Goal: Task Accomplishment & Management: Manage account settings

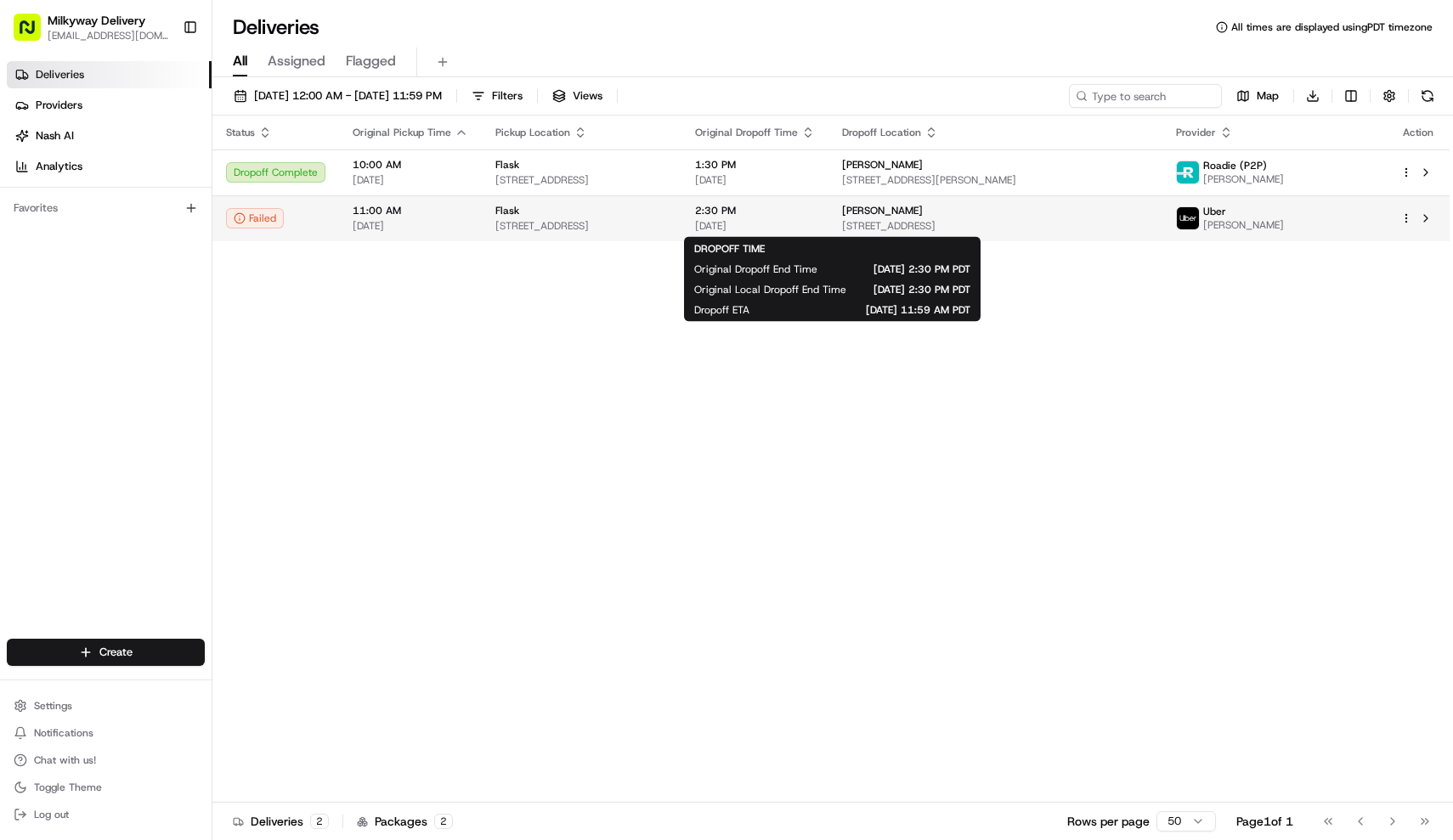
click at [815, 215] on span "2:30 PM" at bounding box center [755, 211] width 120 height 14
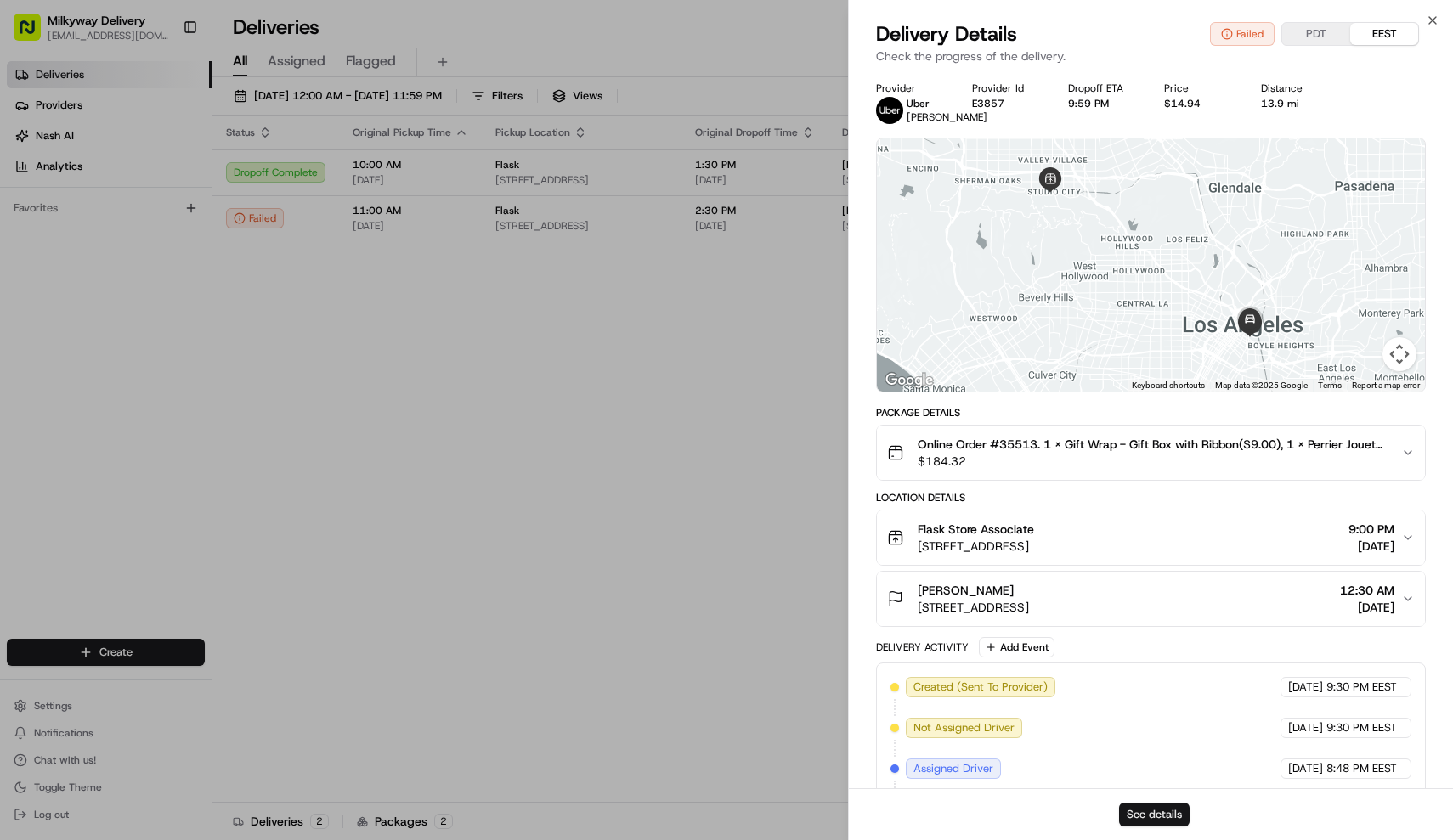
click at [1166, 807] on button "See details" at bounding box center [1154, 815] width 71 height 24
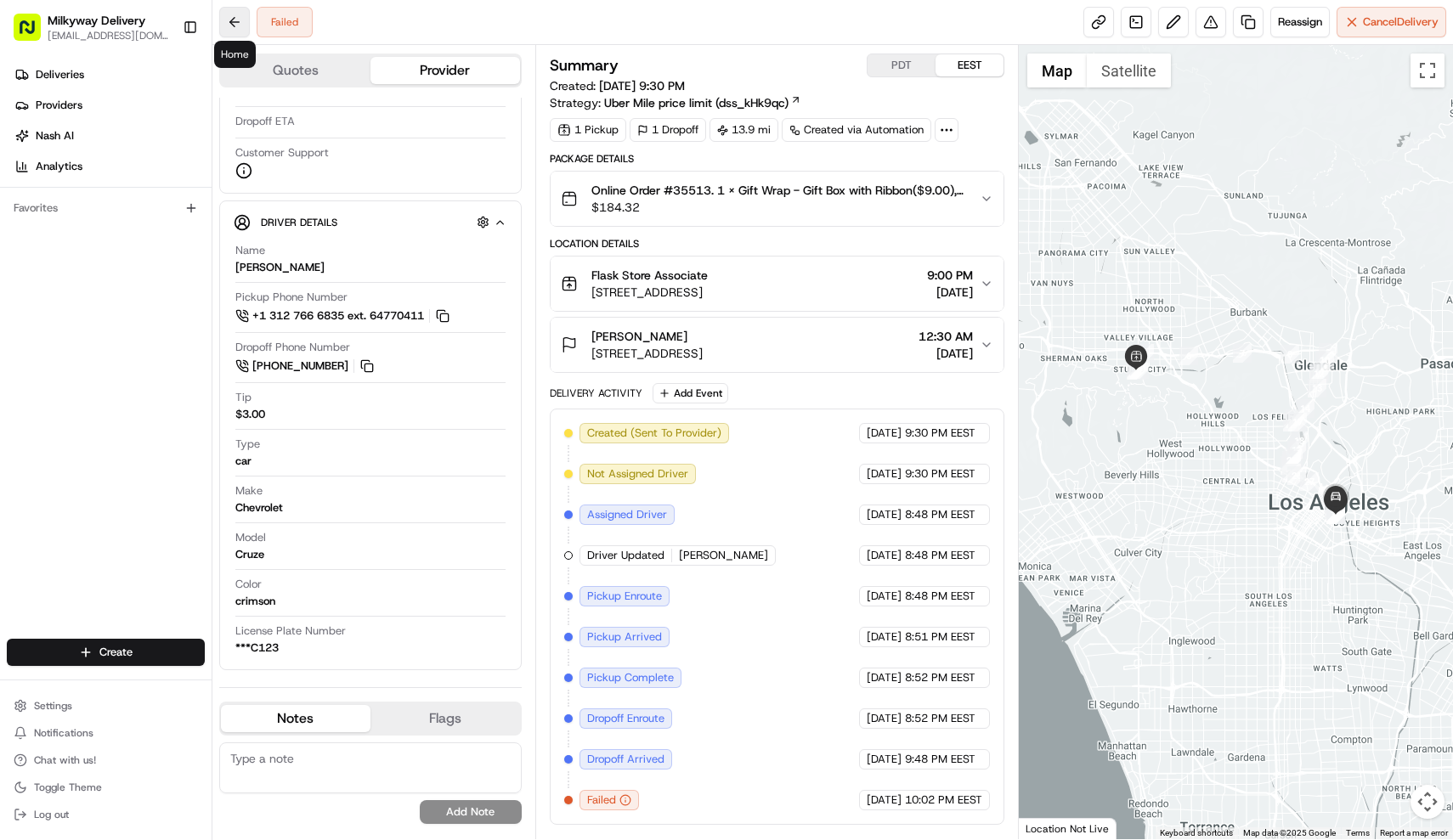
click at [247, 32] on button at bounding box center [235, 22] width 31 height 31
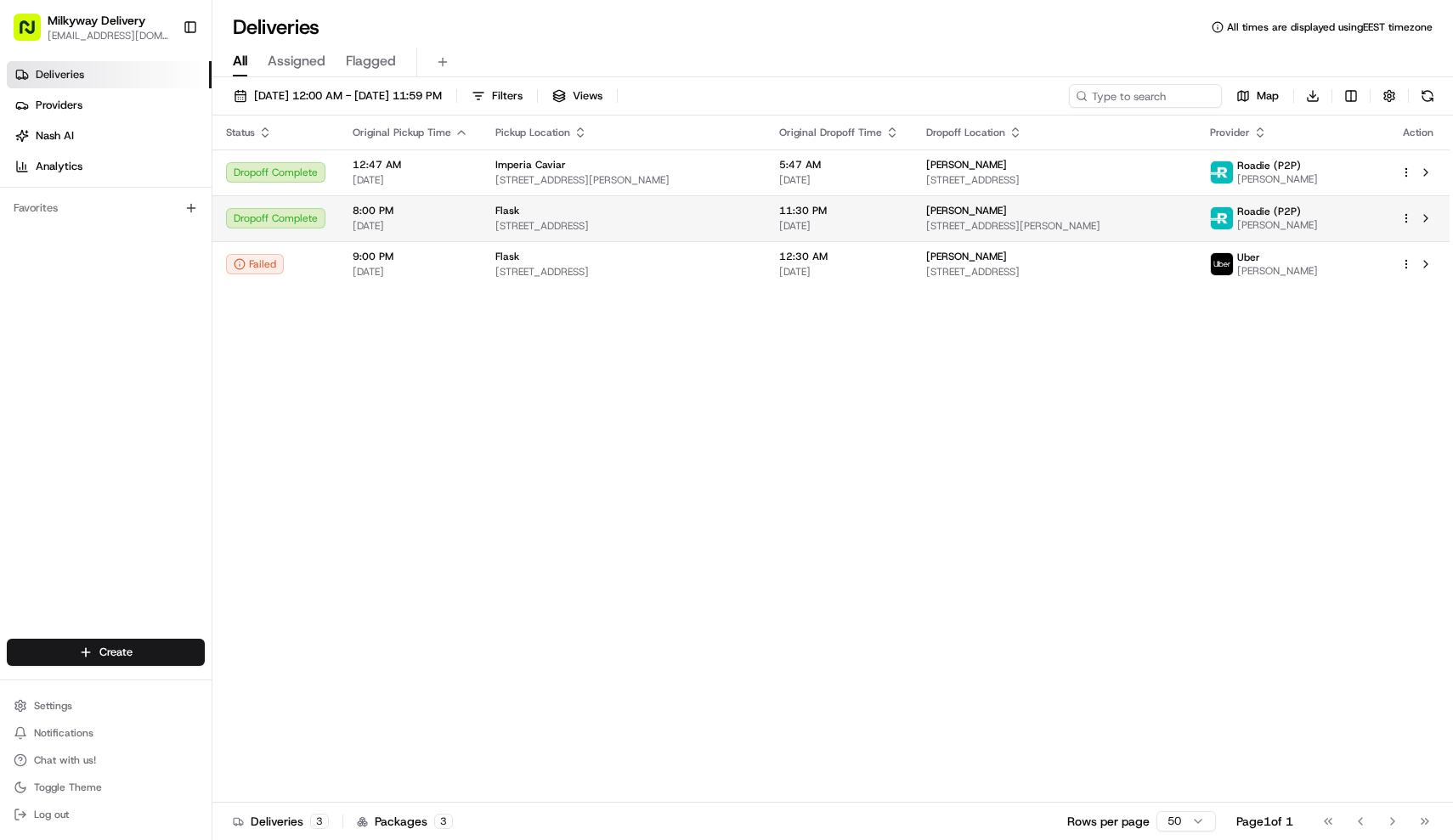
click at [622, 217] on div "Flask" at bounding box center [623, 211] width 257 height 14
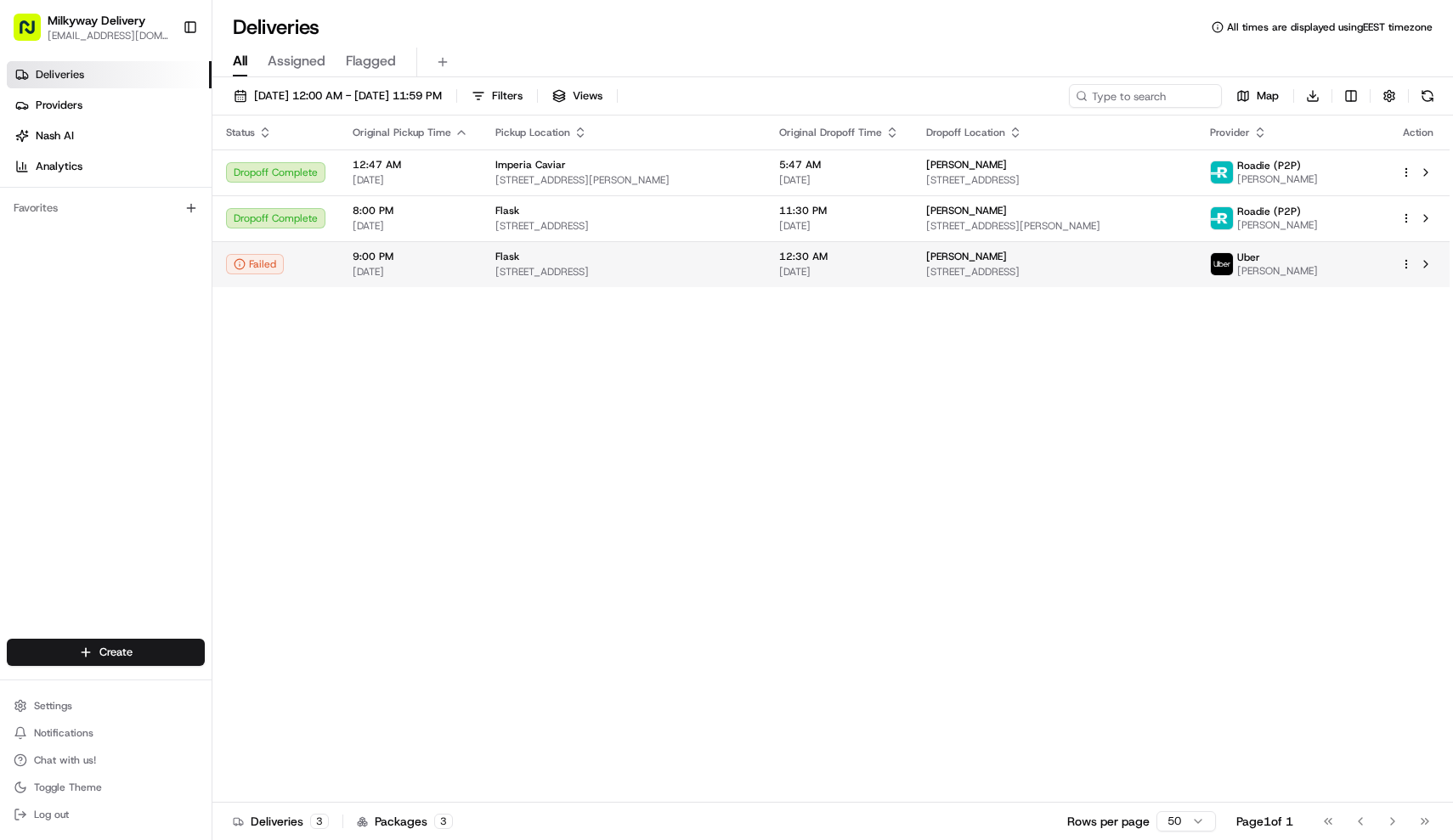
click at [653, 271] on span "[STREET_ADDRESS]" at bounding box center [623, 272] width 257 height 14
click at [526, 253] on div "Flask" at bounding box center [623, 256] width 257 height 14
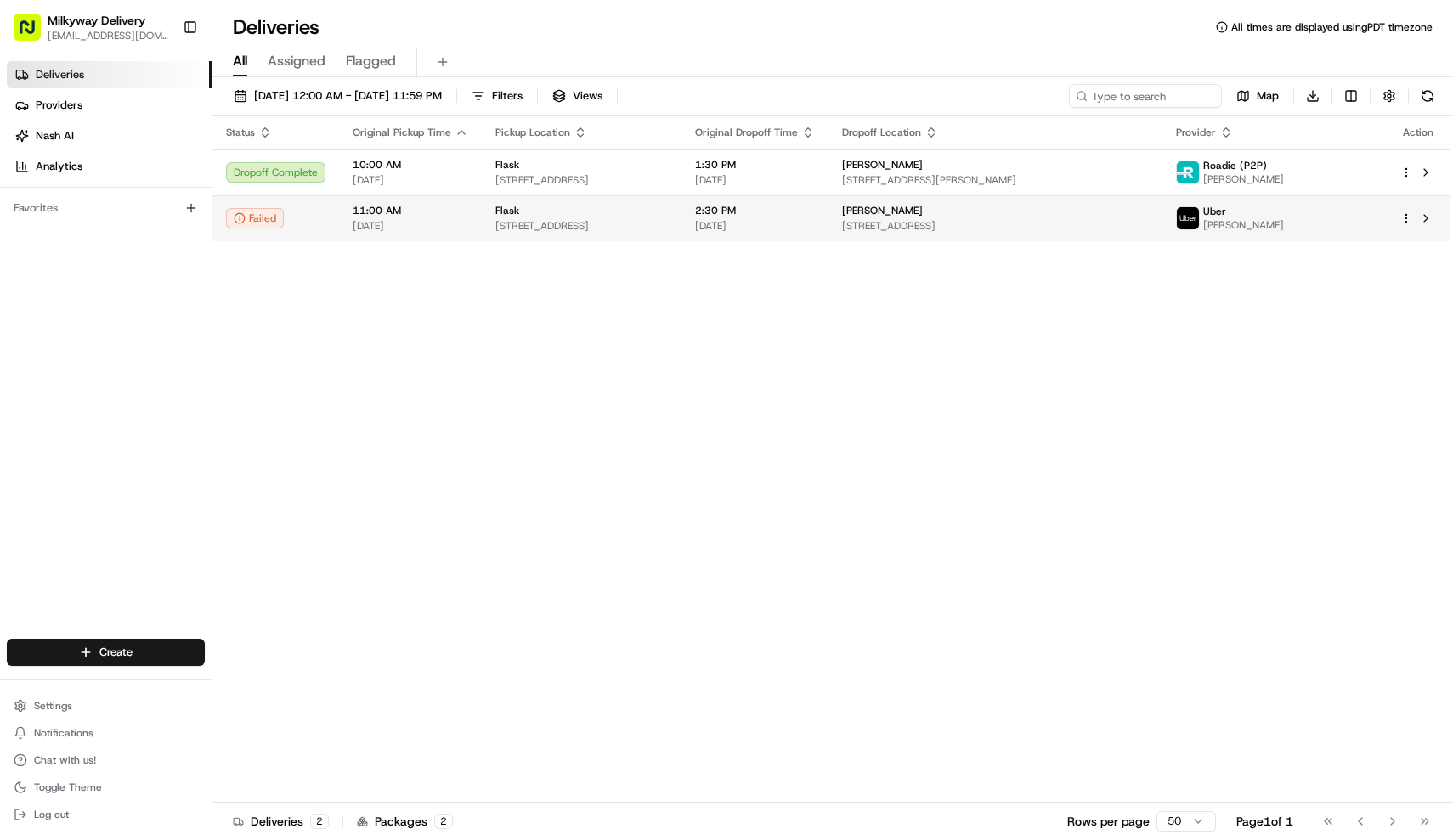
click at [581, 238] on td "Flask [STREET_ADDRESS]" at bounding box center [582, 218] width 199 height 45
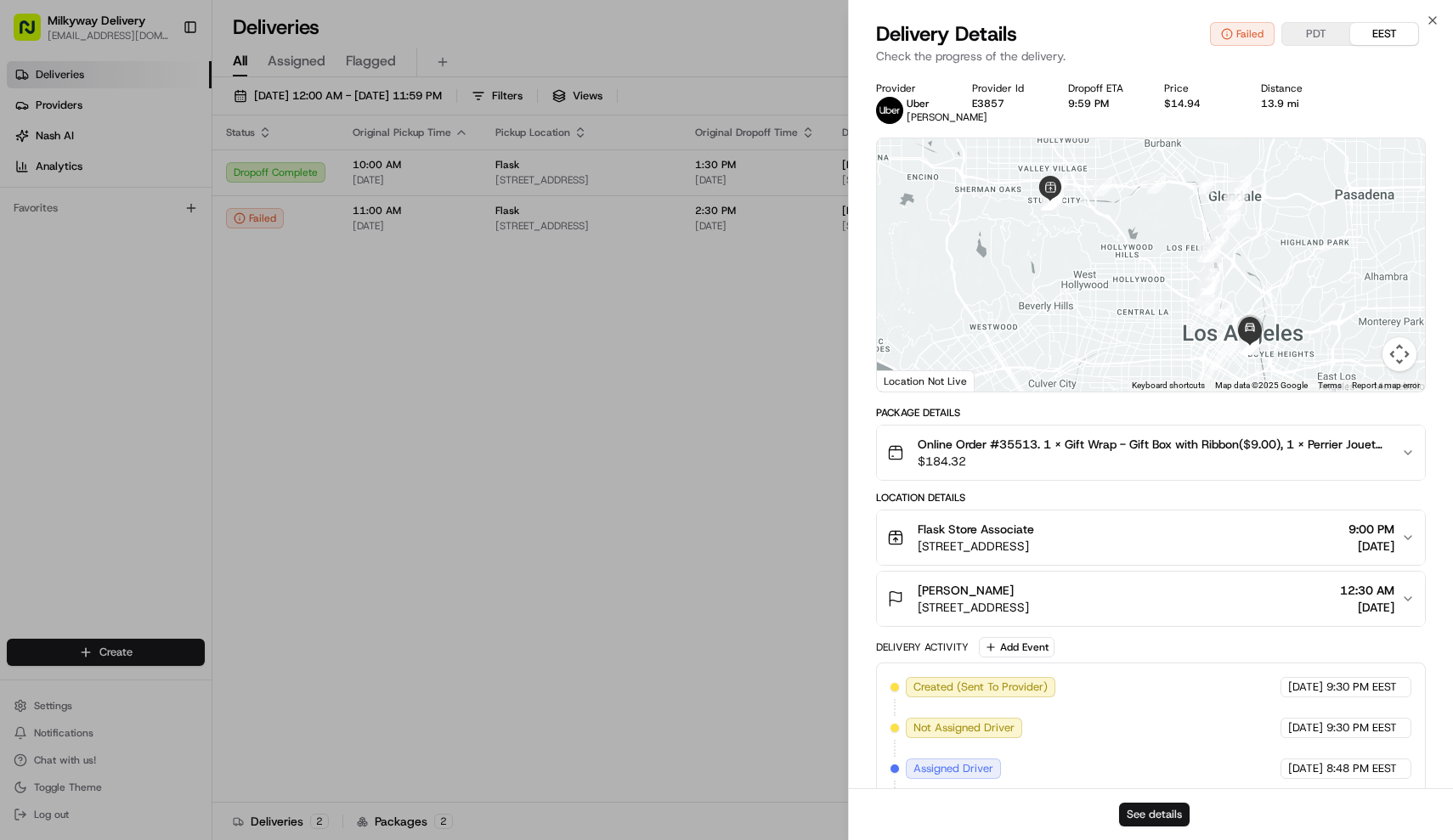
click at [1170, 817] on button "See details" at bounding box center [1154, 815] width 71 height 24
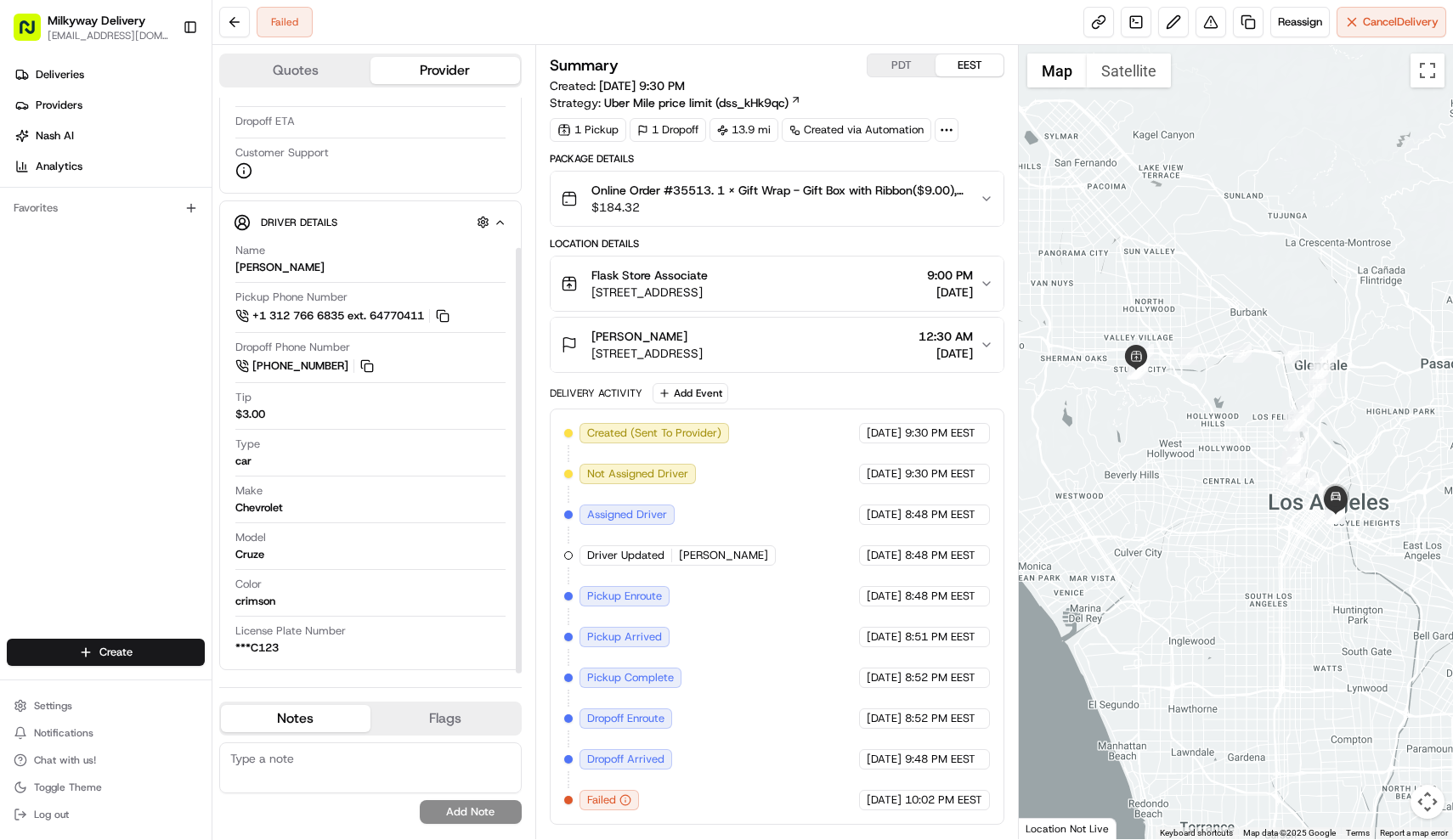
scroll to position [203, 0]
click at [247, 21] on button at bounding box center [235, 22] width 31 height 31
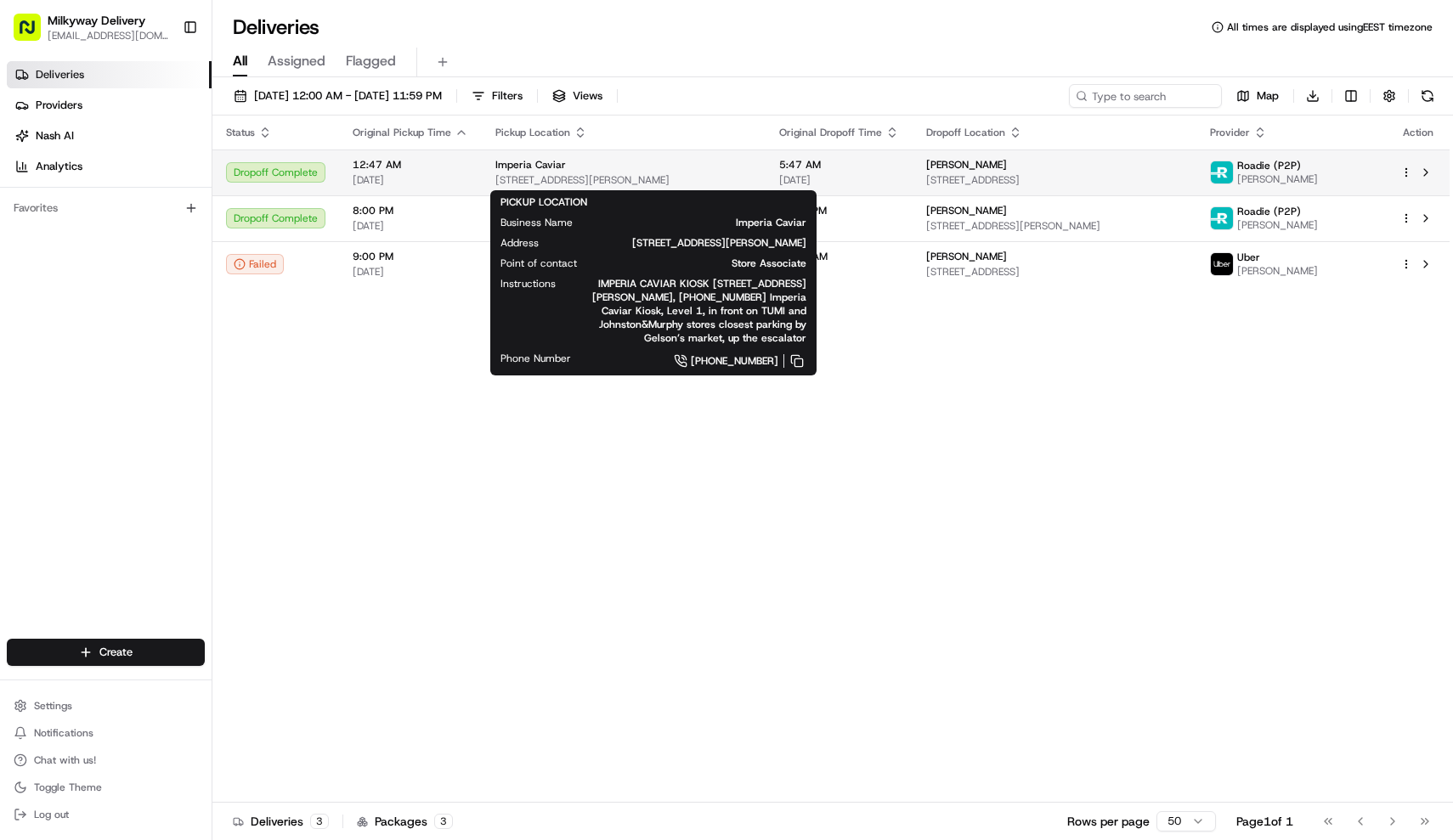
click at [632, 172] on div "Imperia Caviar [STREET_ADDRESS][PERSON_NAME]" at bounding box center [623, 172] width 257 height 29
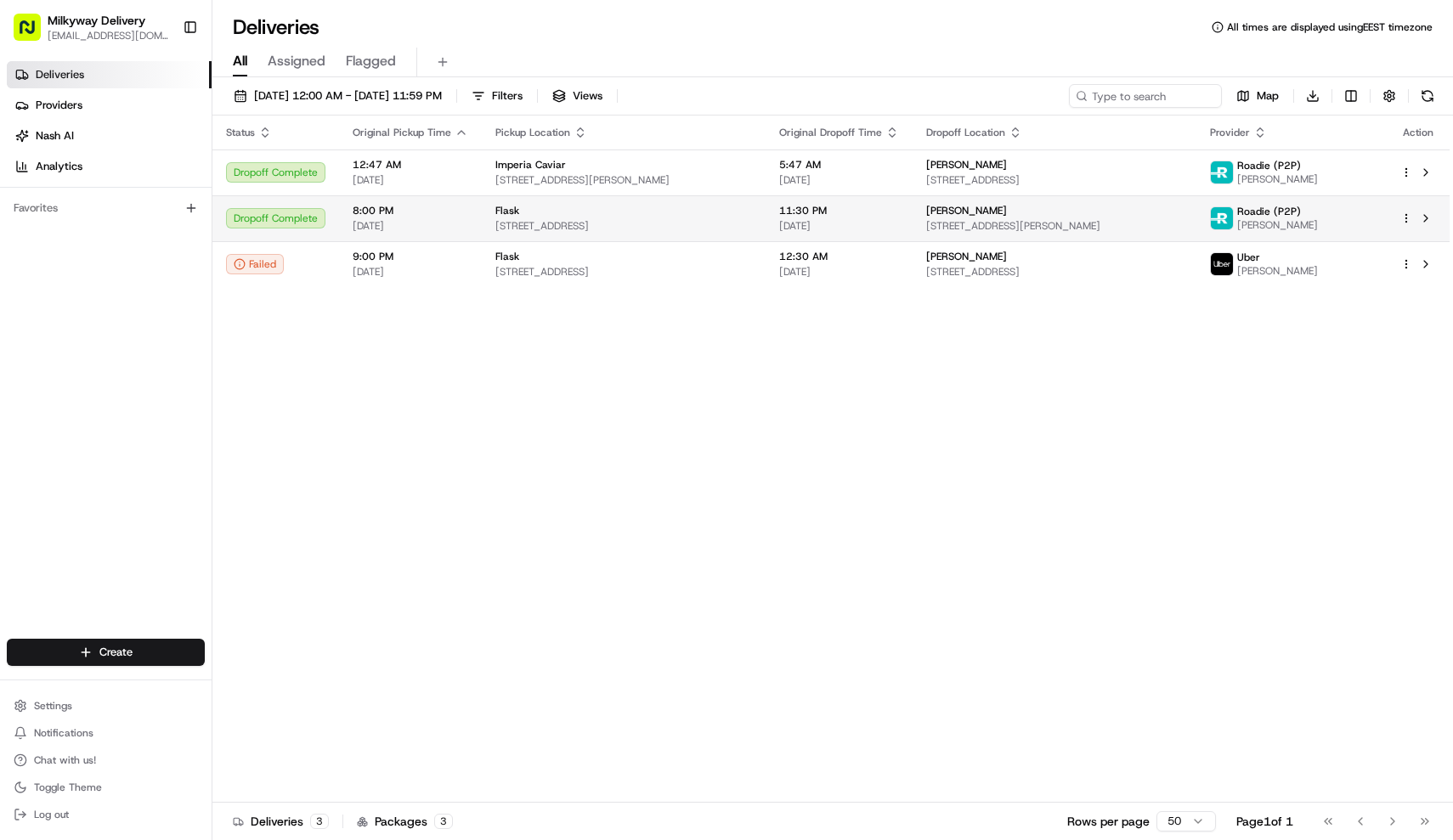
click at [636, 239] on td "Flask [STREET_ADDRESS]" at bounding box center [623, 218] width 284 height 45
click at [1387, 98] on button "button" at bounding box center [1389, 96] width 24 height 24
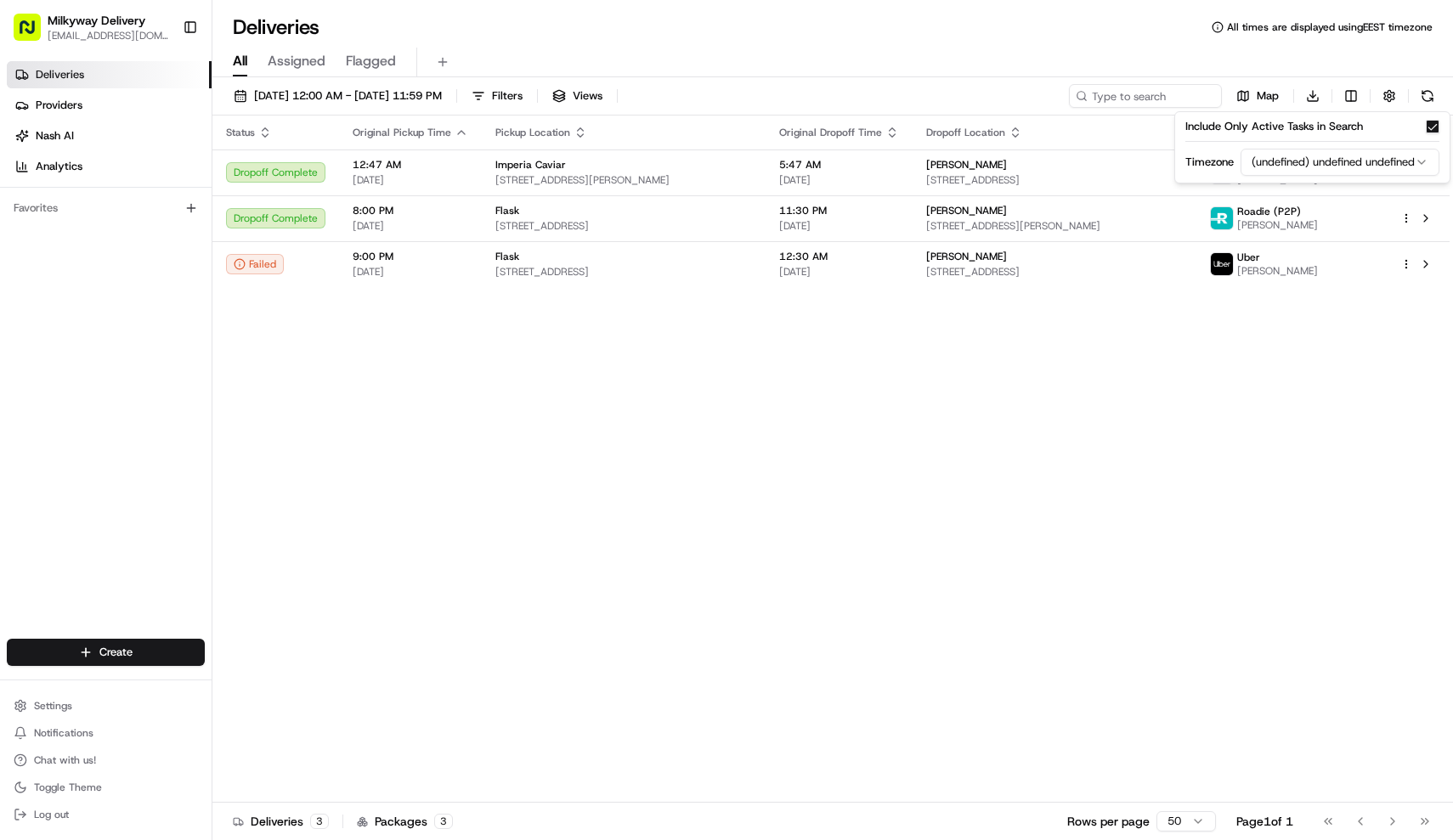
click at [1373, 165] on html "Milkyway Delivery [EMAIL_ADDRESS][DOMAIN_NAME] Toggle Sidebar Deliveries Provid…" at bounding box center [726, 420] width 1453 height 840
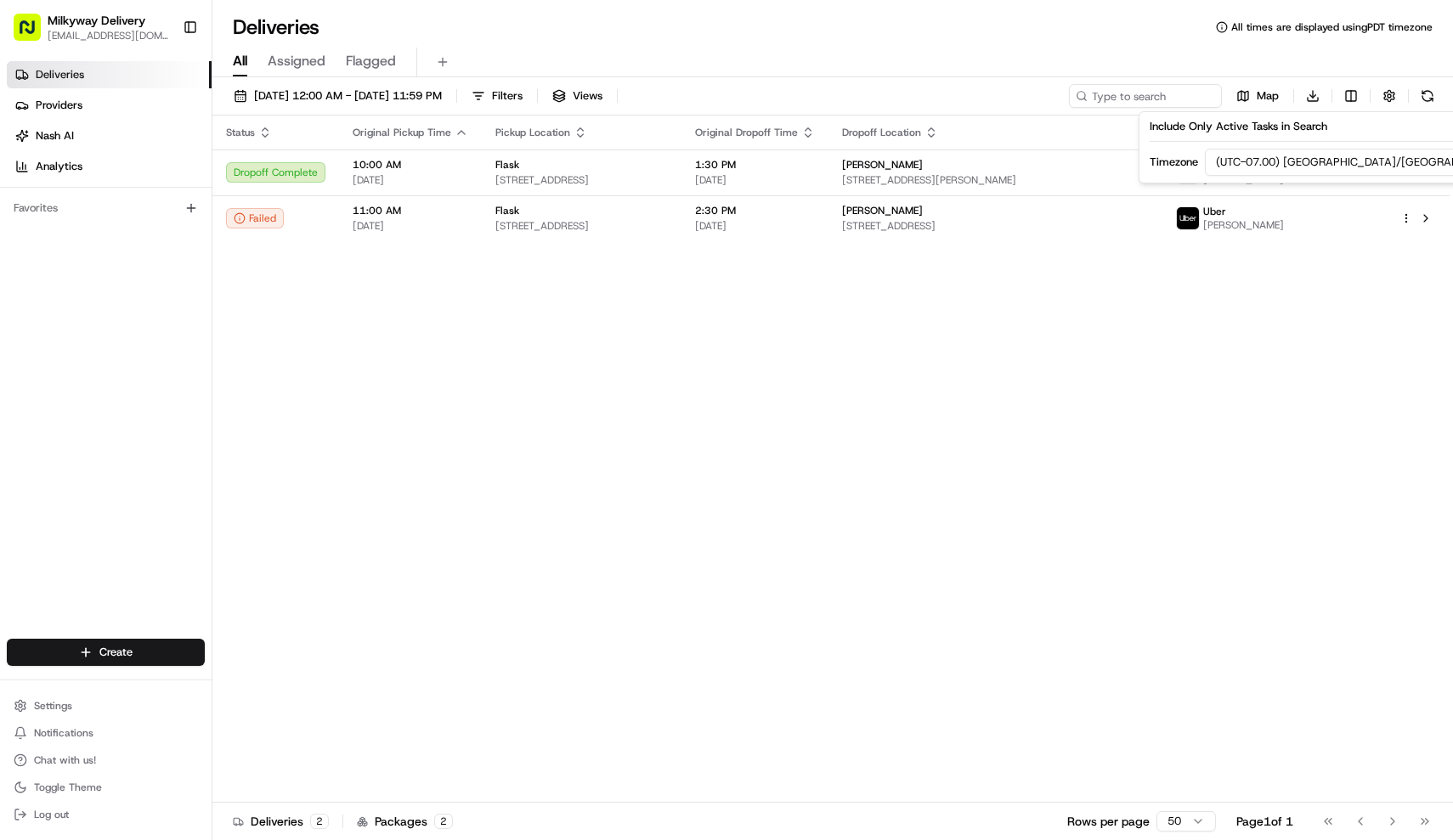
click at [769, 303] on div "Status Original Pickup Time Pickup Location Original Dropoff Time Dropoff Locat…" at bounding box center [831, 459] width 1237 height 687
click at [442, 91] on span "[DATE] 12:00 AM - [DATE] 11:59 PM" at bounding box center [348, 96] width 188 height 15
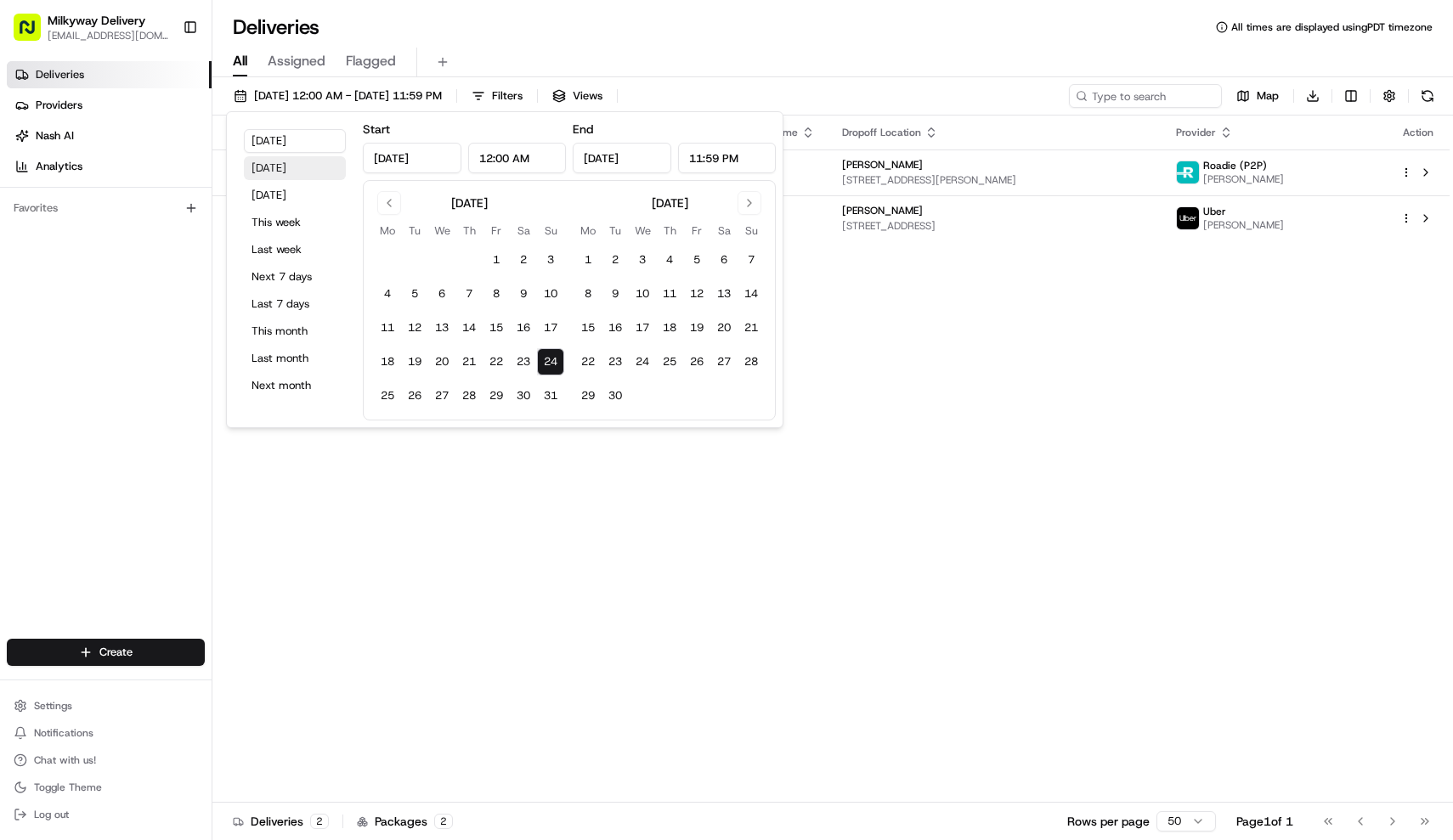
click at [305, 176] on button "[DATE]" at bounding box center [294, 168] width 102 height 24
type input "[DATE]"
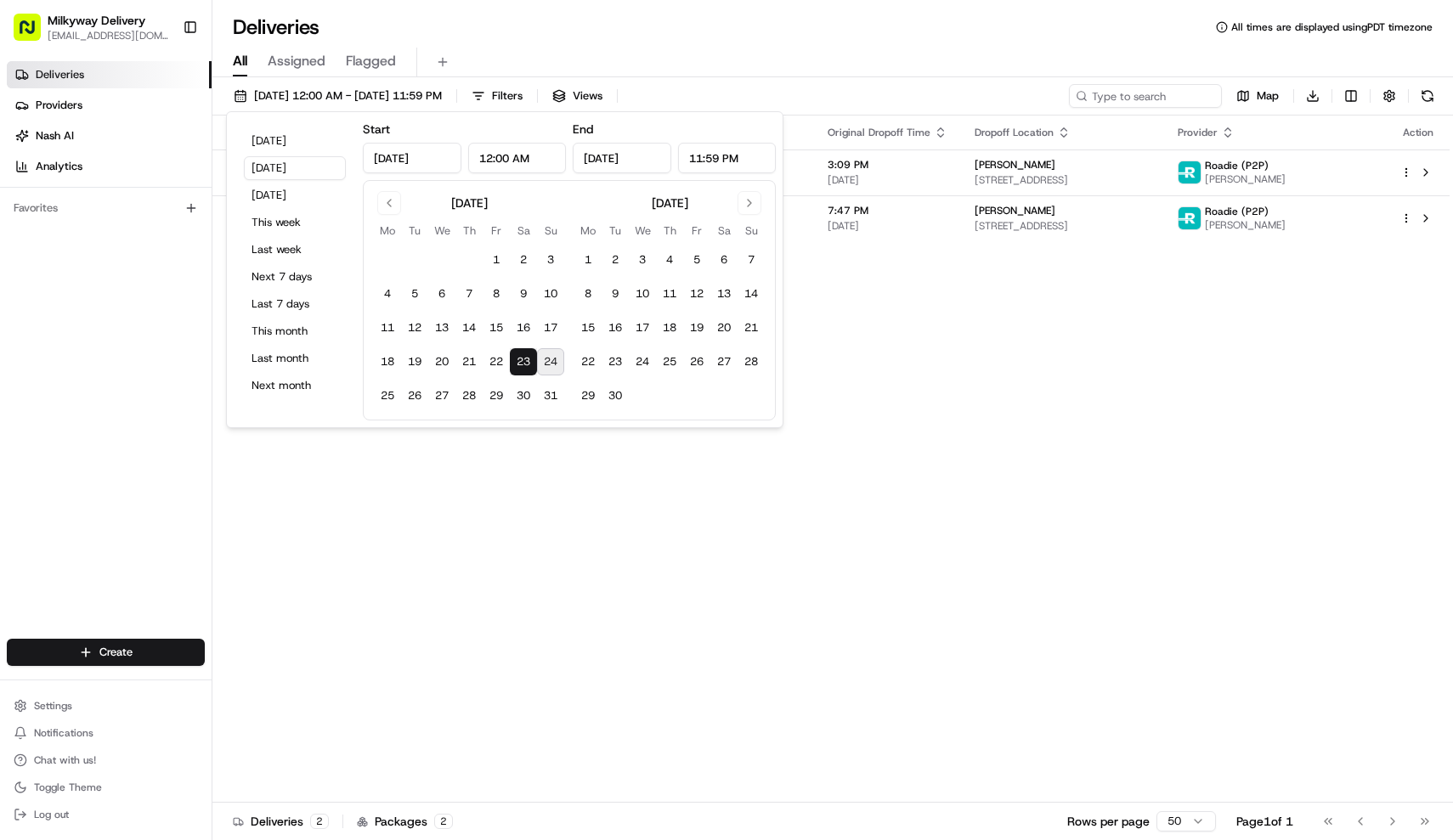
click at [672, 36] on div "Deliveries All times are displayed using PDT timezone" at bounding box center [832, 27] width 1241 height 27
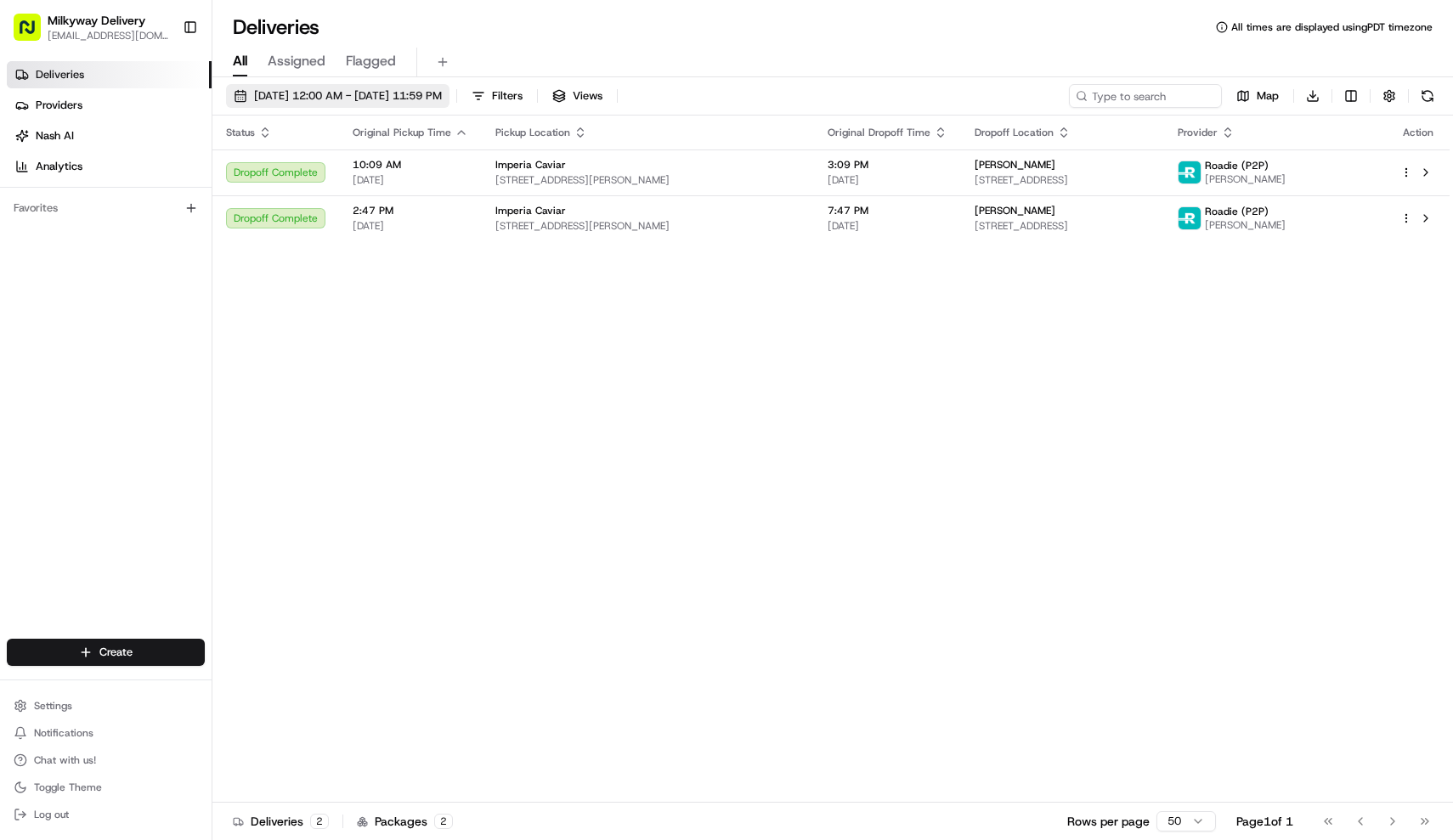
click at [331, 92] on span "[DATE] 12:00 AM - [DATE] 11:59 PM" at bounding box center [348, 96] width 188 height 15
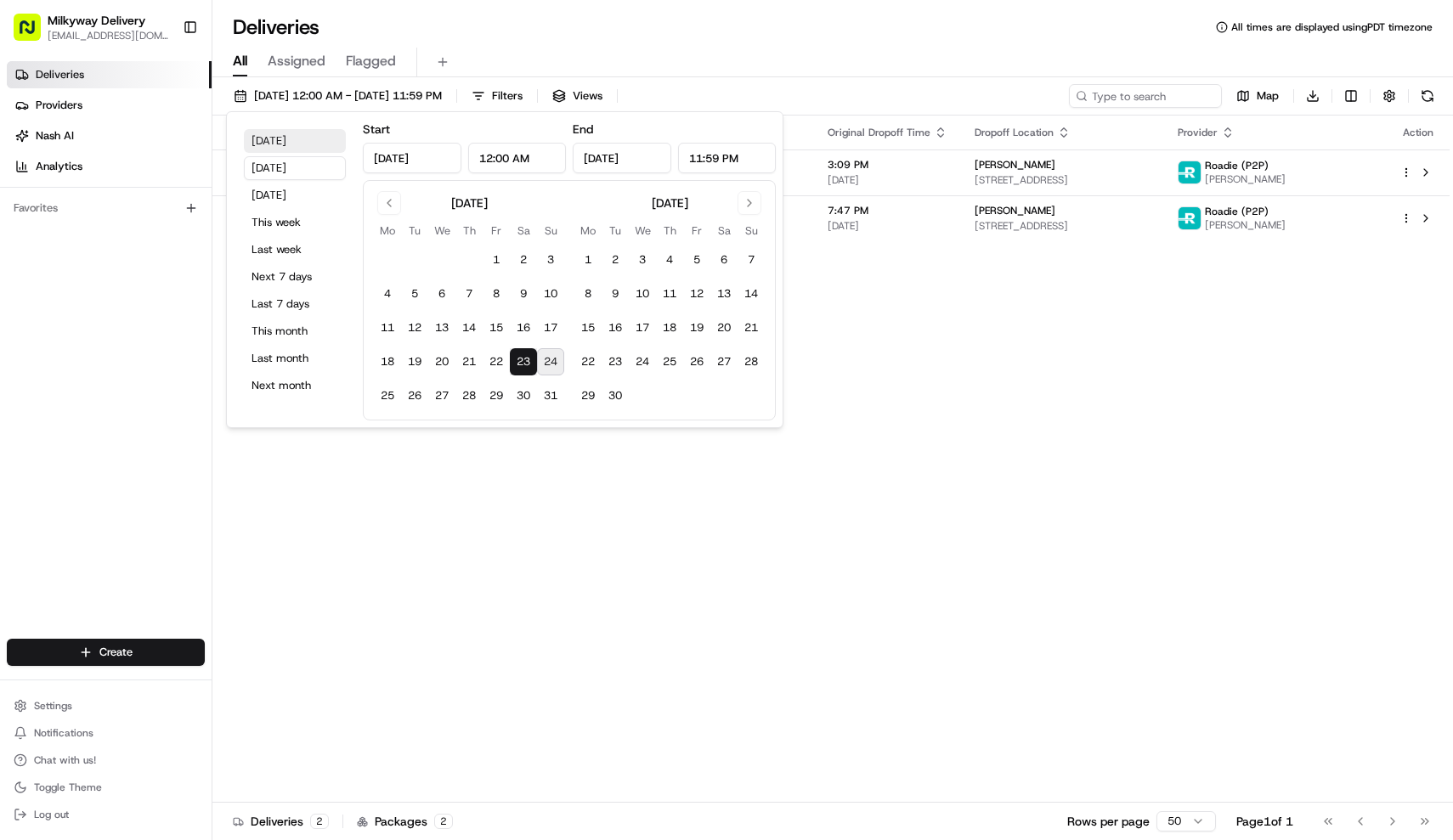
click at [273, 142] on button "[DATE]" at bounding box center [294, 140] width 102 height 24
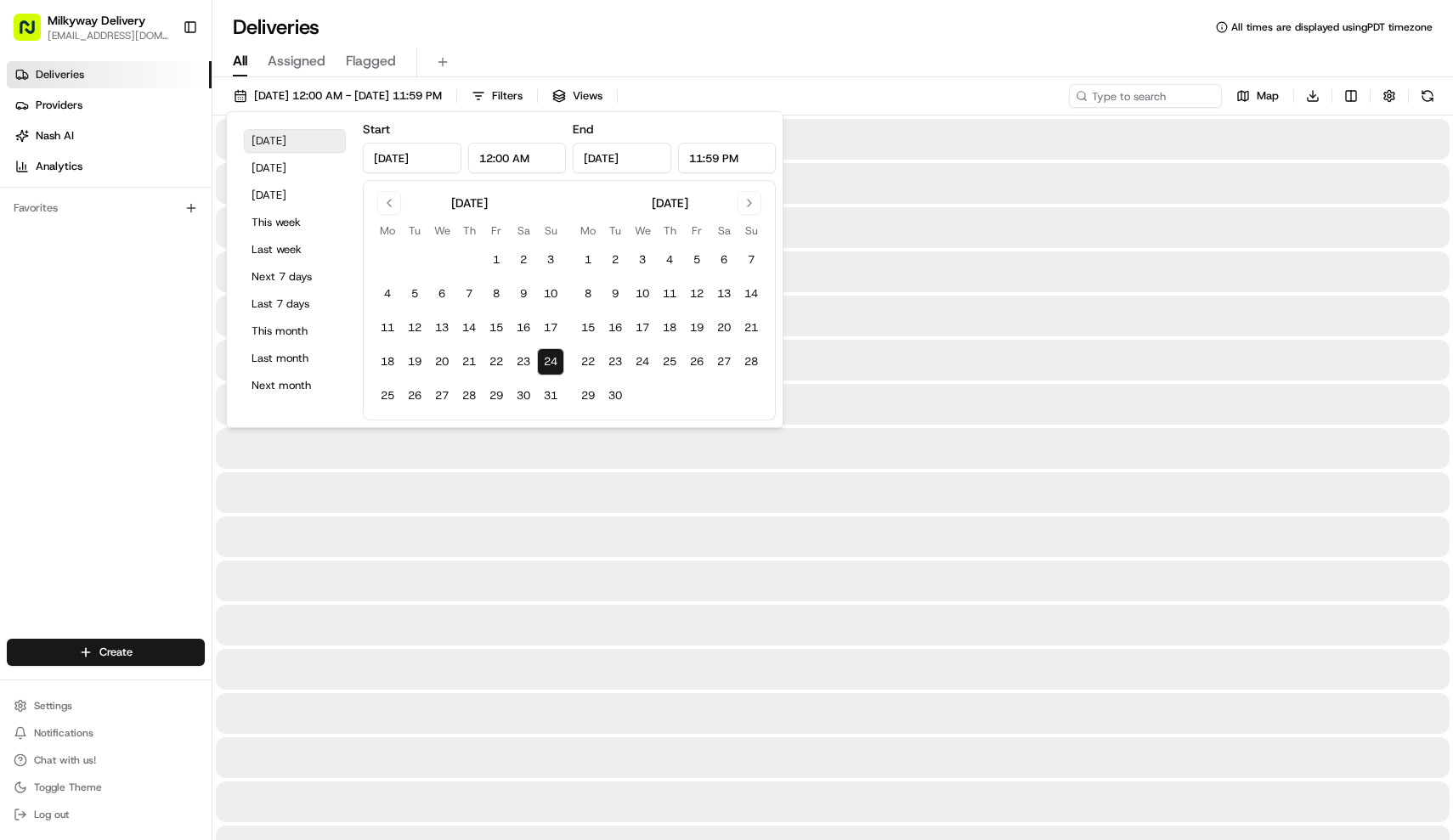
type input "[DATE]"
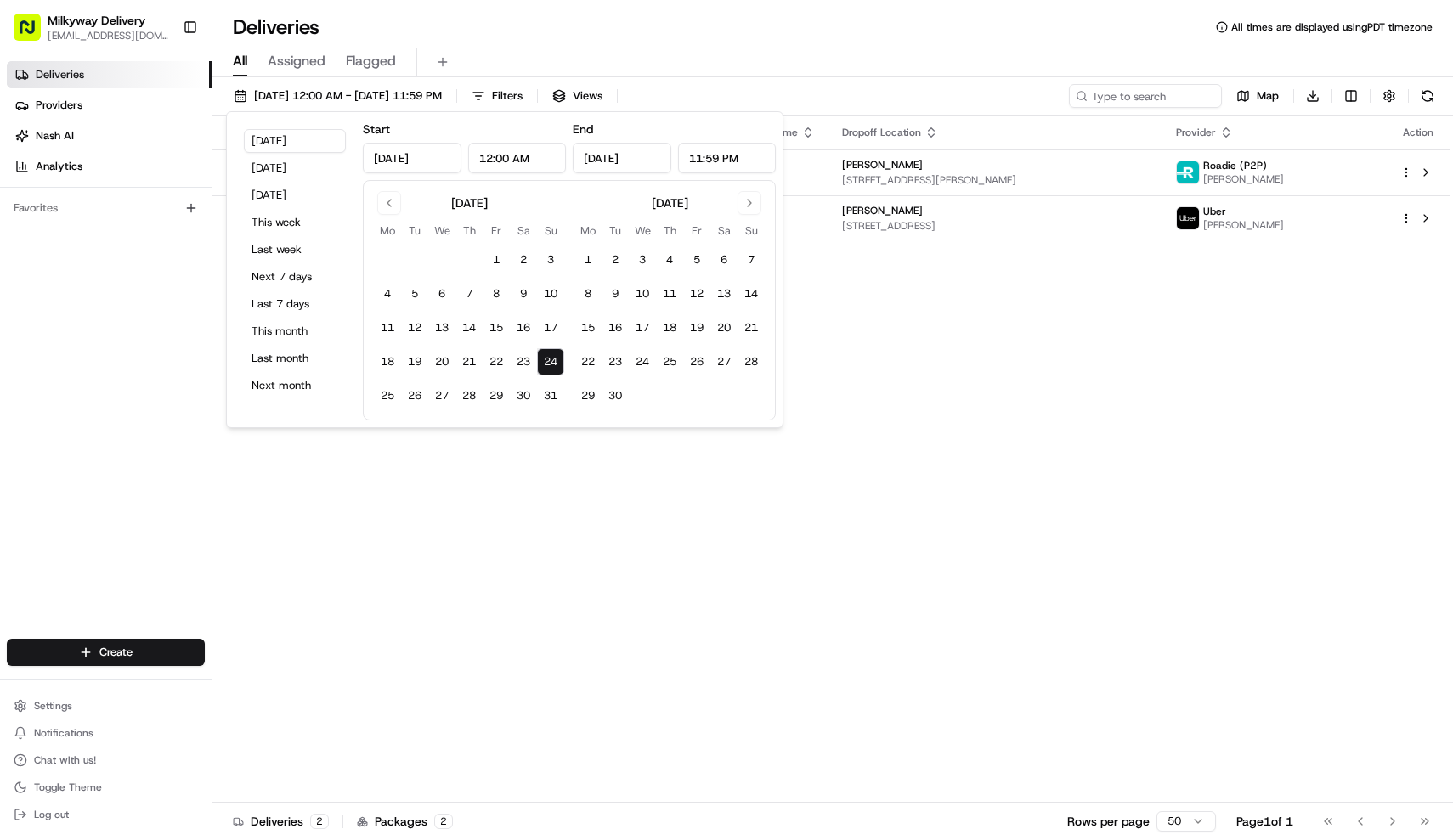
click at [783, 46] on div "All Assigned Flagged" at bounding box center [832, 59] width 1241 height 37
